Goal: Transaction & Acquisition: Purchase product/service

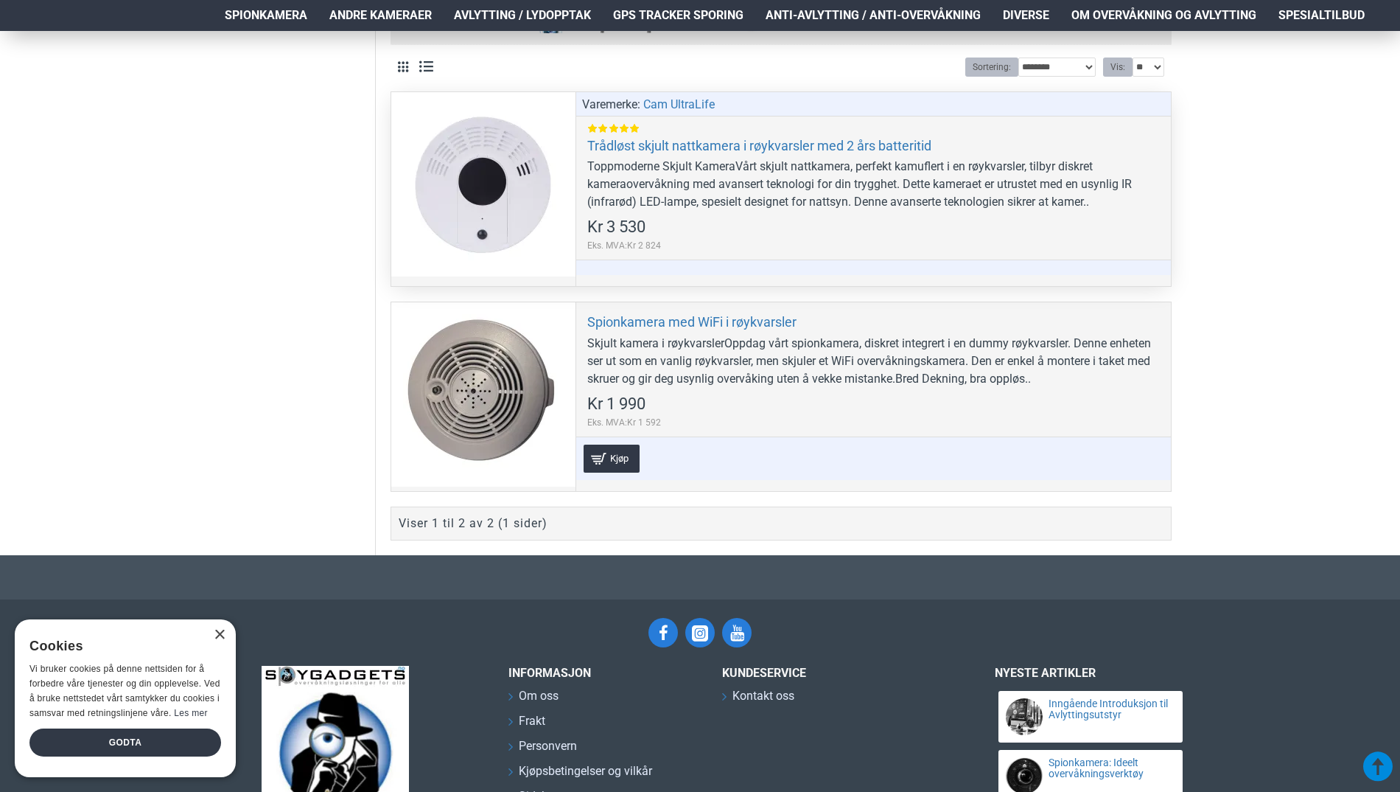
scroll to position [737, 0]
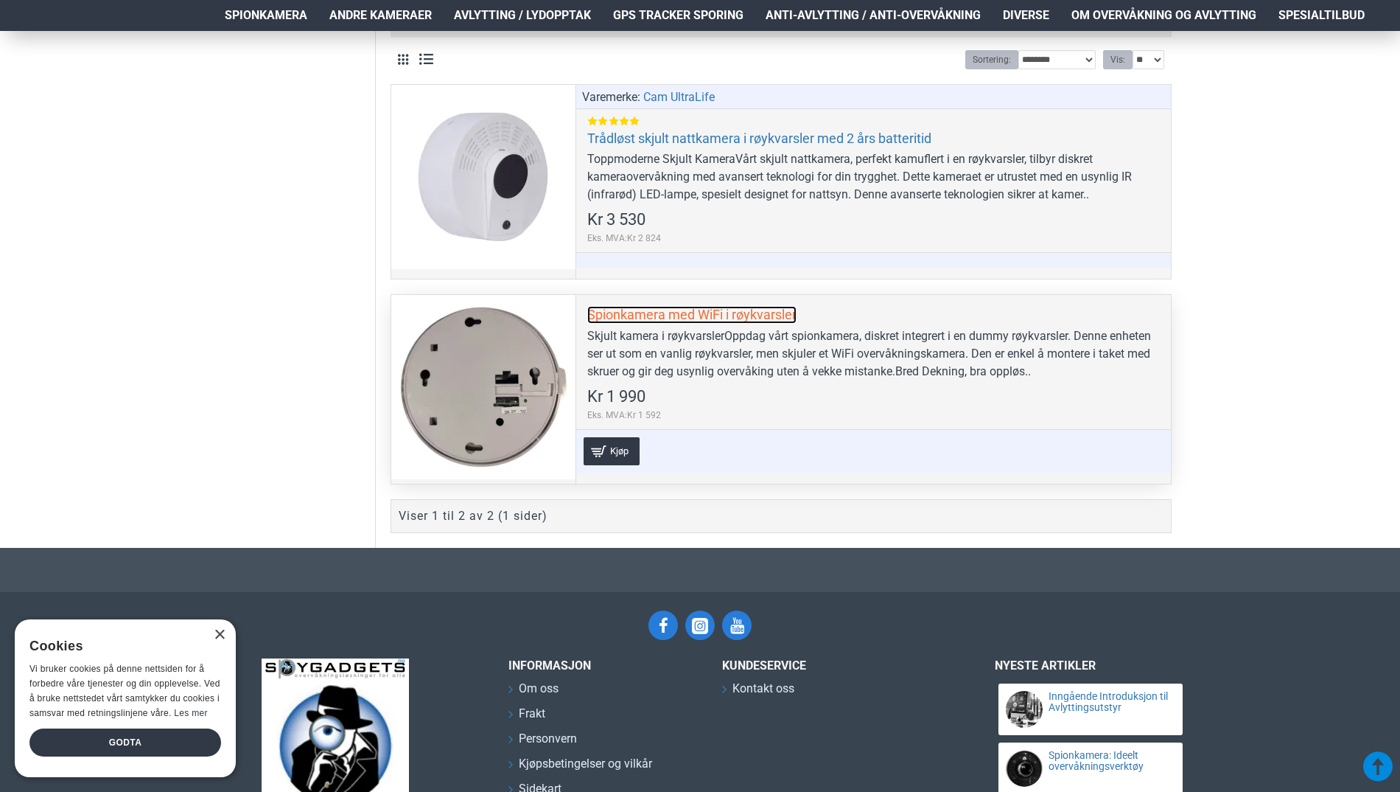
click at [664, 308] on link "Spionkamera med WiFi i røykvarsler" at bounding box center [691, 314] width 209 height 17
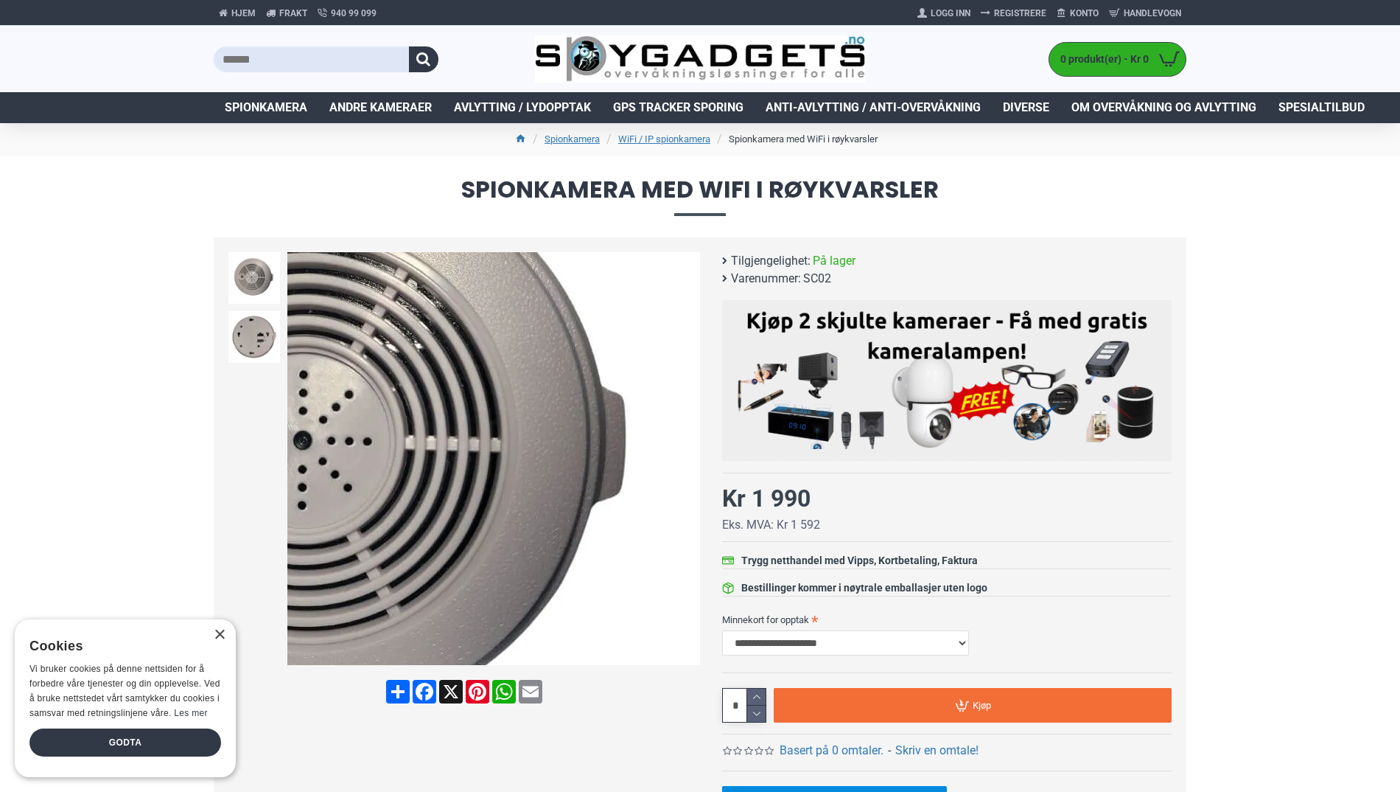
click at [686, 464] on div "Next slide" at bounding box center [687, 459] width 26 height 26
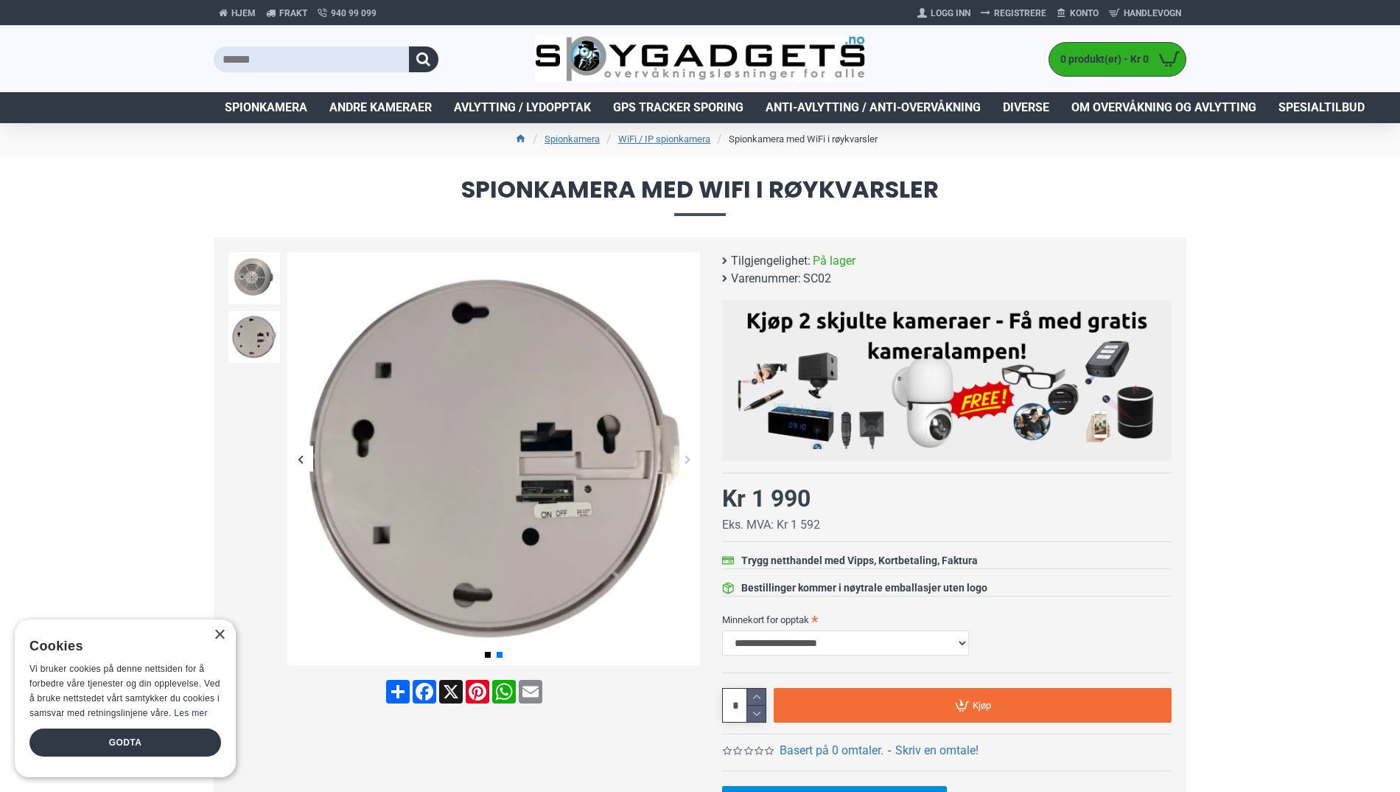
click at [689, 454] on div "Next slide" at bounding box center [687, 459] width 26 height 26
click at [683, 467] on div "Next slide" at bounding box center [687, 459] width 26 height 26
click at [687, 461] on div "Next slide" at bounding box center [687, 459] width 26 height 26
click at [690, 458] on div "Next slide" at bounding box center [687, 459] width 26 height 26
click at [692, 456] on div "Next slide" at bounding box center [687, 459] width 26 height 26
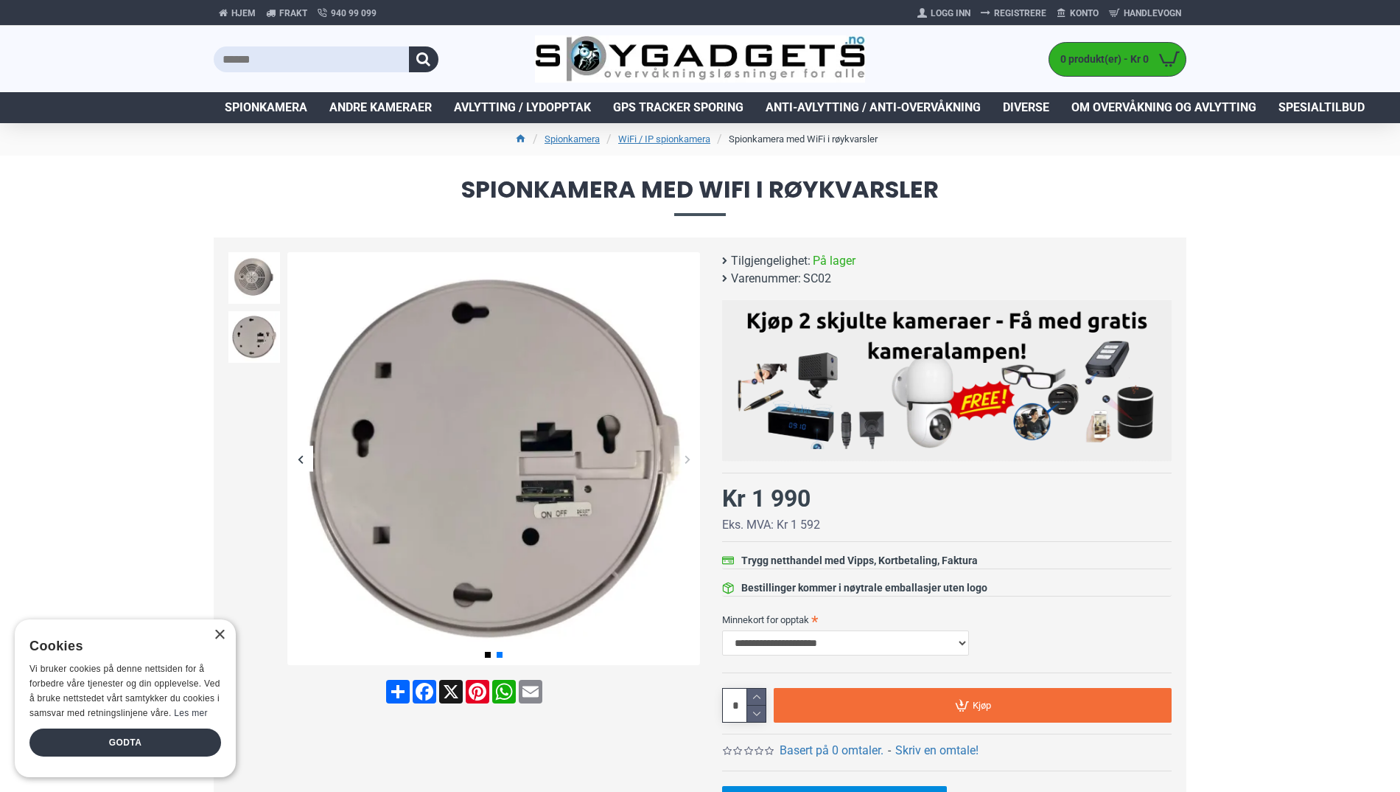
click at [694, 456] on div "Next slide" at bounding box center [687, 459] width 26 height 26
click at [252, 288] on img at bounding box center [254, 278] width 52 height 52
